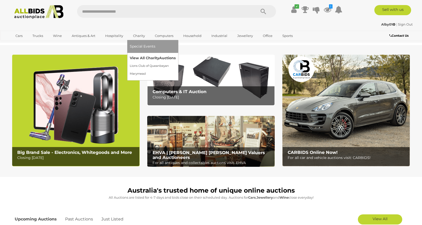
click at [138, 58] on link "View All Charity Auctions" at bounding box center [153, 58] width 46 height 8
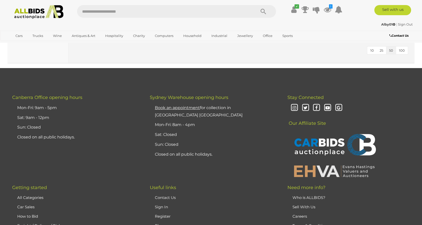
scroll to position [861, 0]
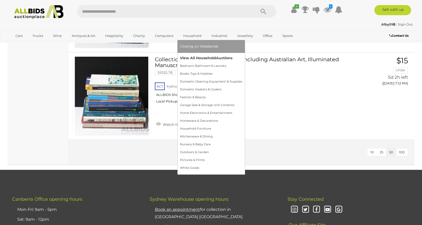
click at [190, 57] on link "View All Household Auctions" at bounding box center [211, 58] width 62 height 8
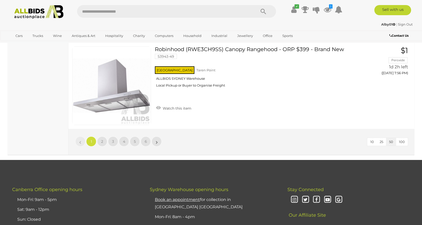
scroll to position [4464, 0]
